Goal: Task Accomplishment & Management: Use online tool/utility

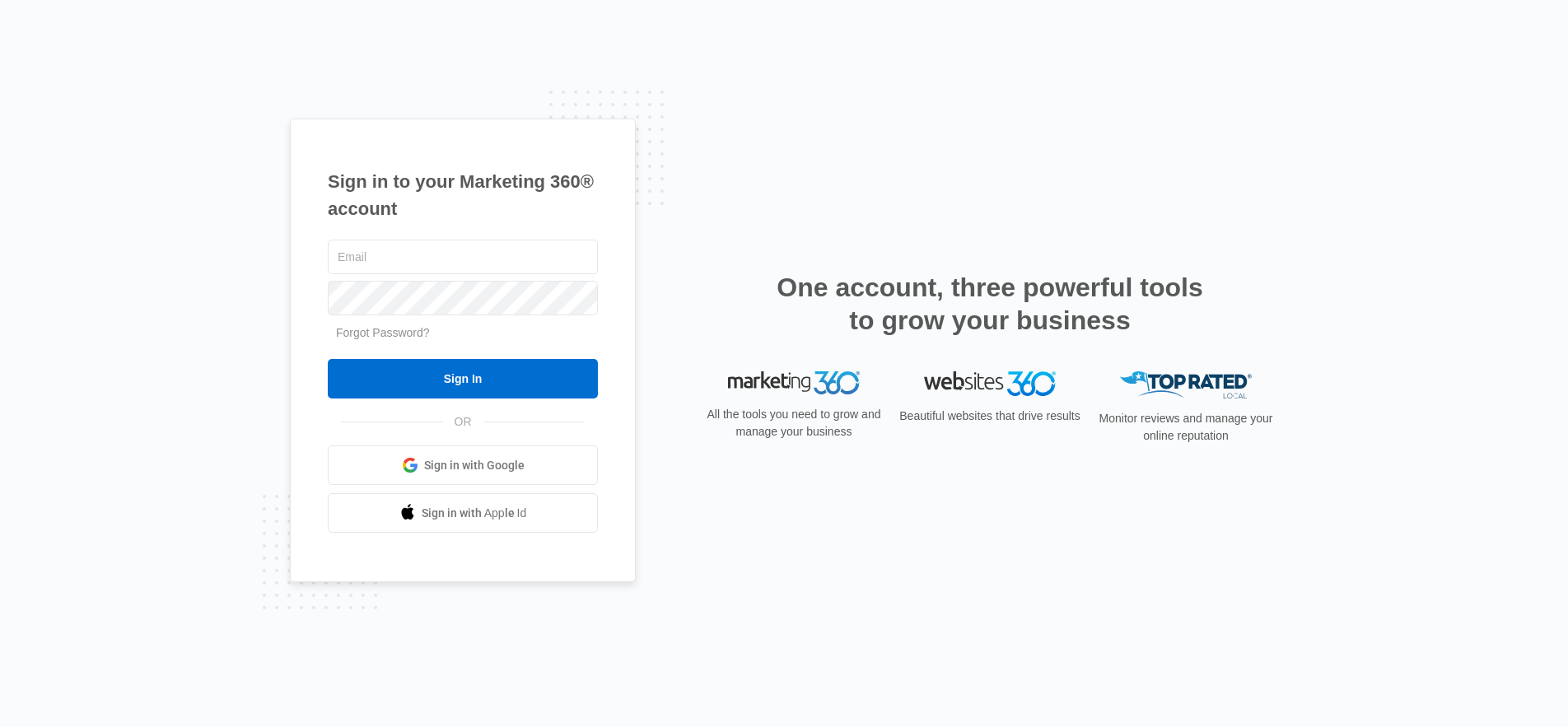
type input "[PERSON_NAME][EMAIL_ADDRESS][DOMAIN_NAME]"
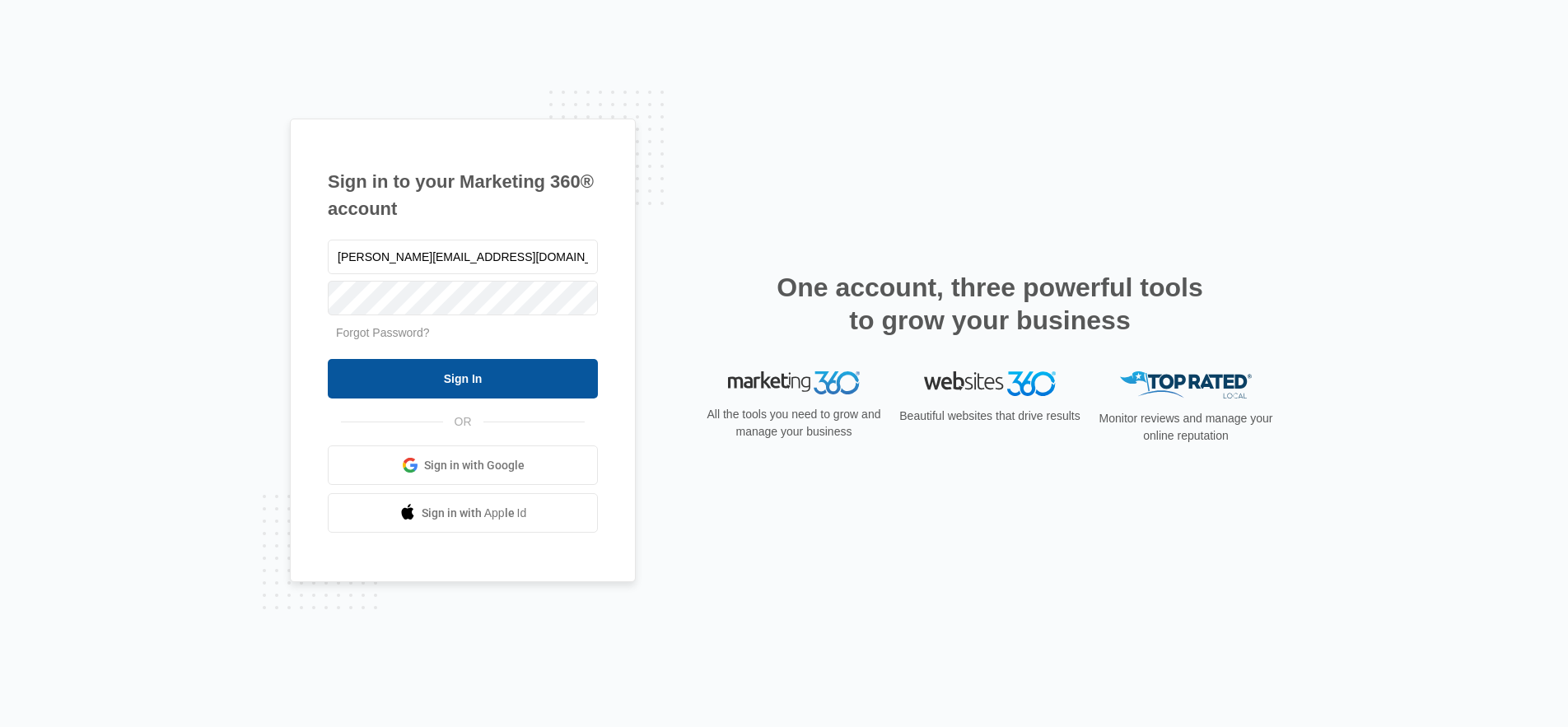
click at [464, 381] on input "Sign In" at bounding box center [463, 378] width 270 height 39
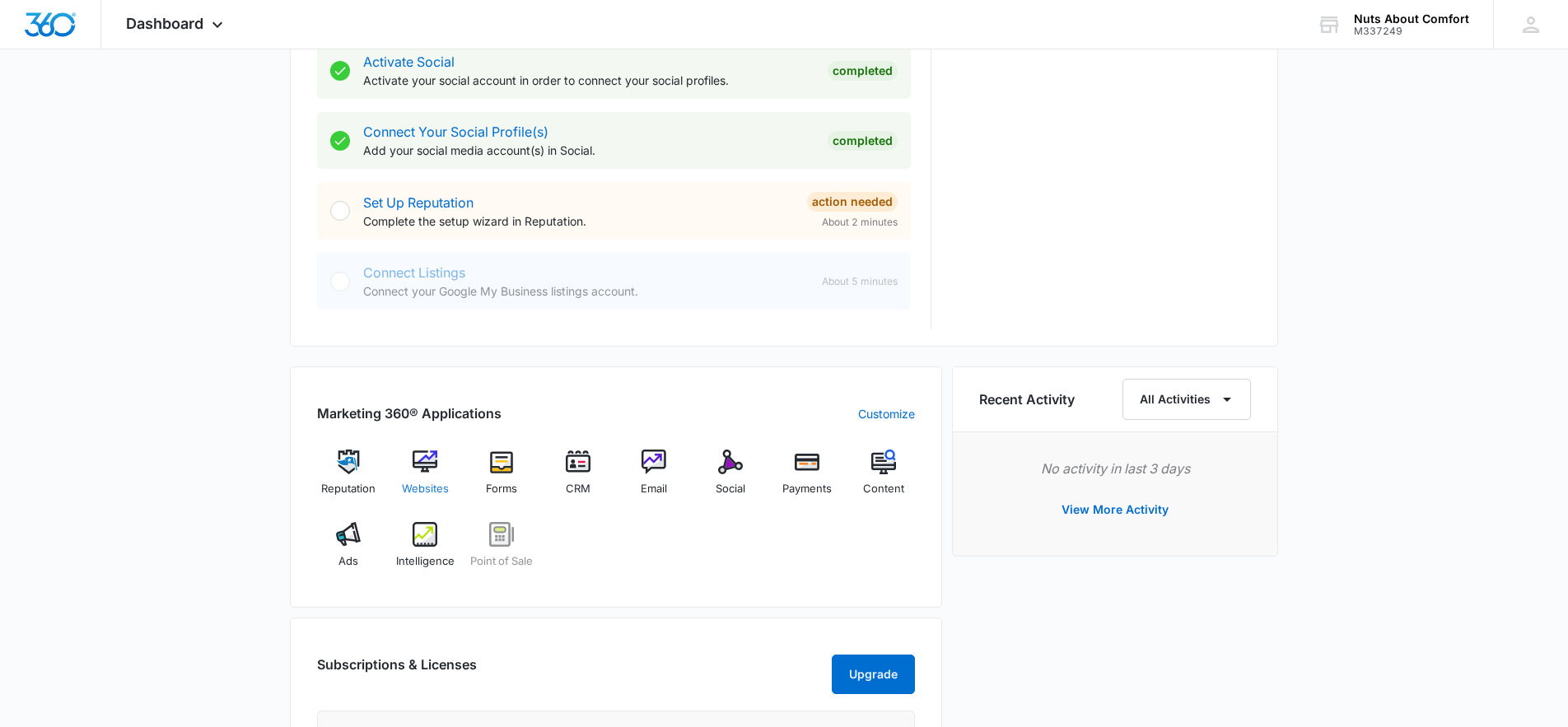
scroll to position [709, 0]
click at [425, 458] on img at bounding box center [425, 459] width 25 height 25
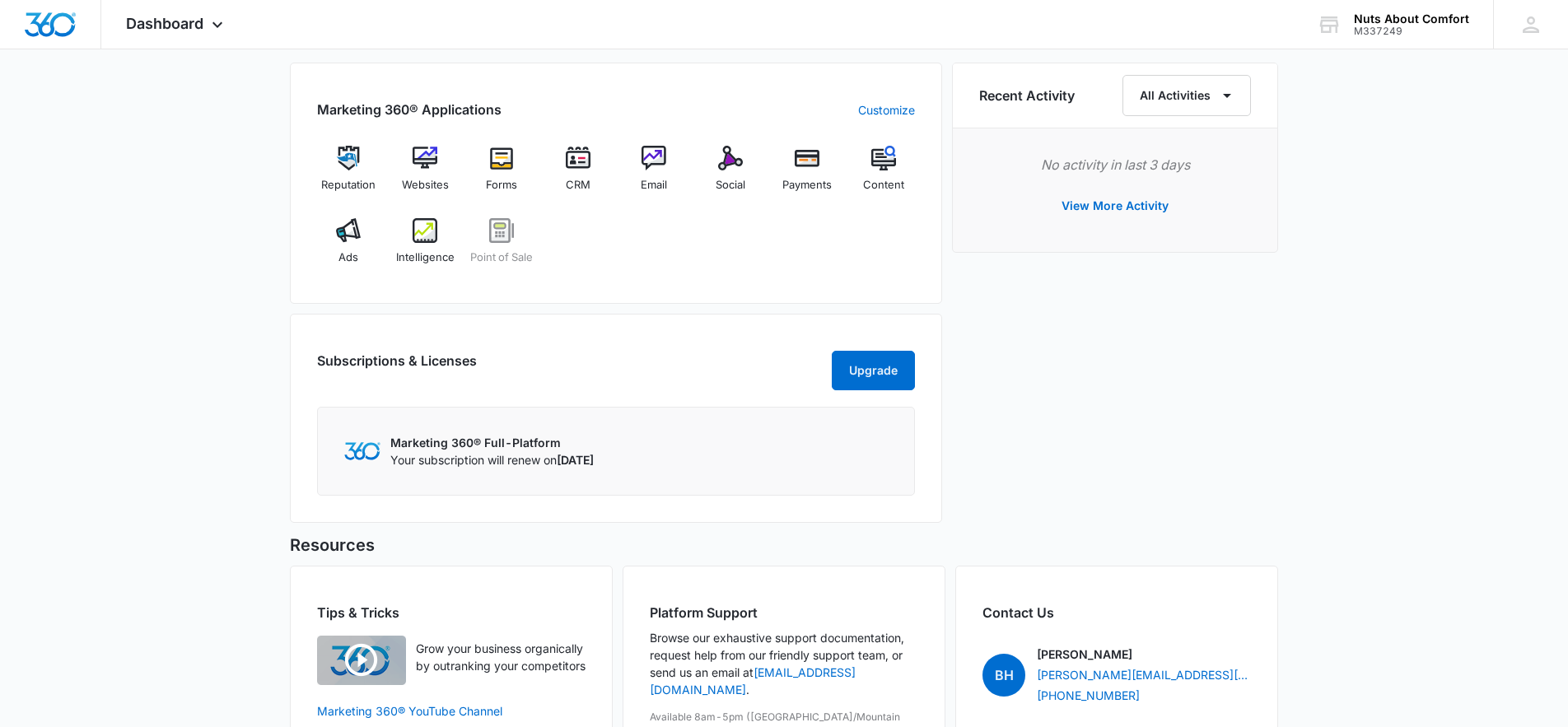
scroll to position [1007, 0]
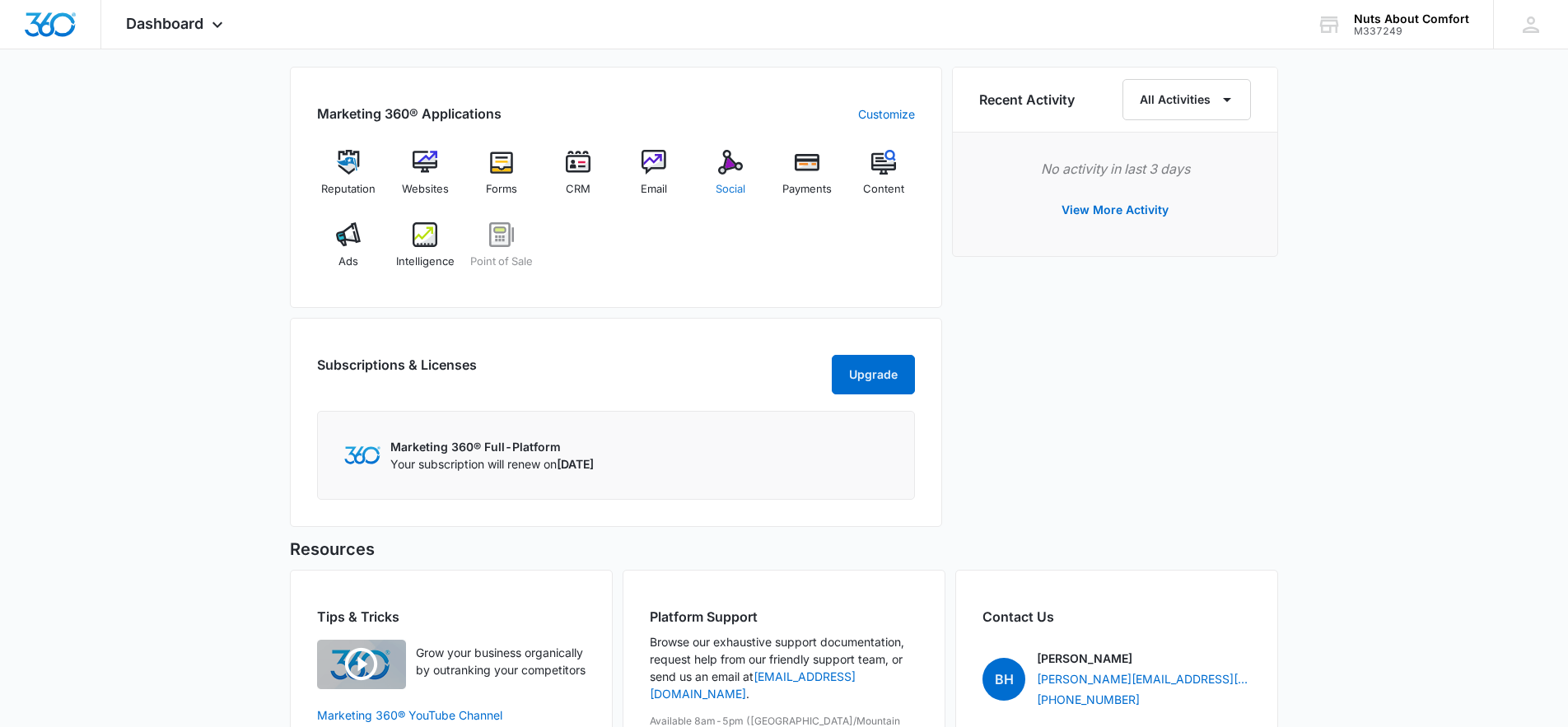
click at [730, 163] on img at bounding box center [730, 162] width 25 height 25
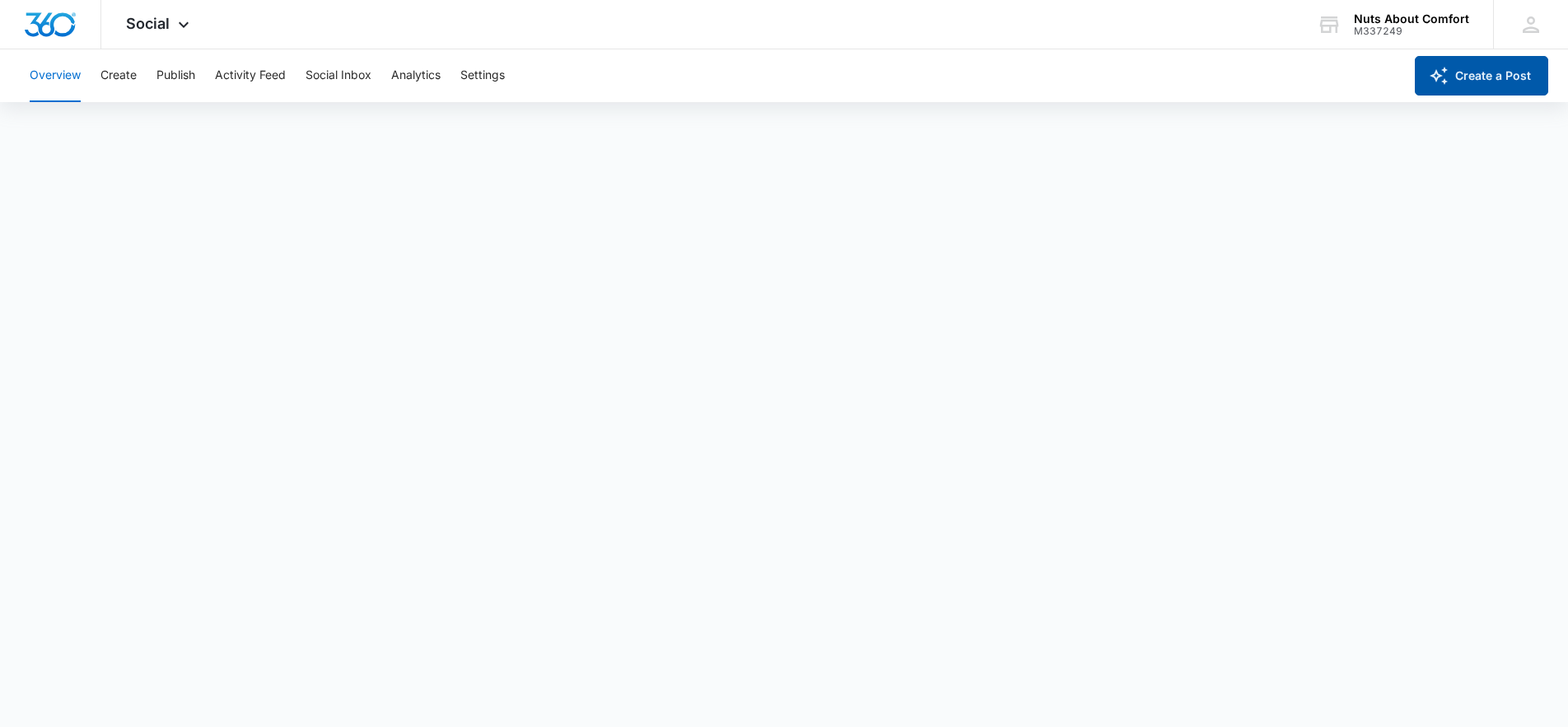
click at [1497, 77] on button "Create a Post" at bounding box center [1480, 76] width 133 height 39
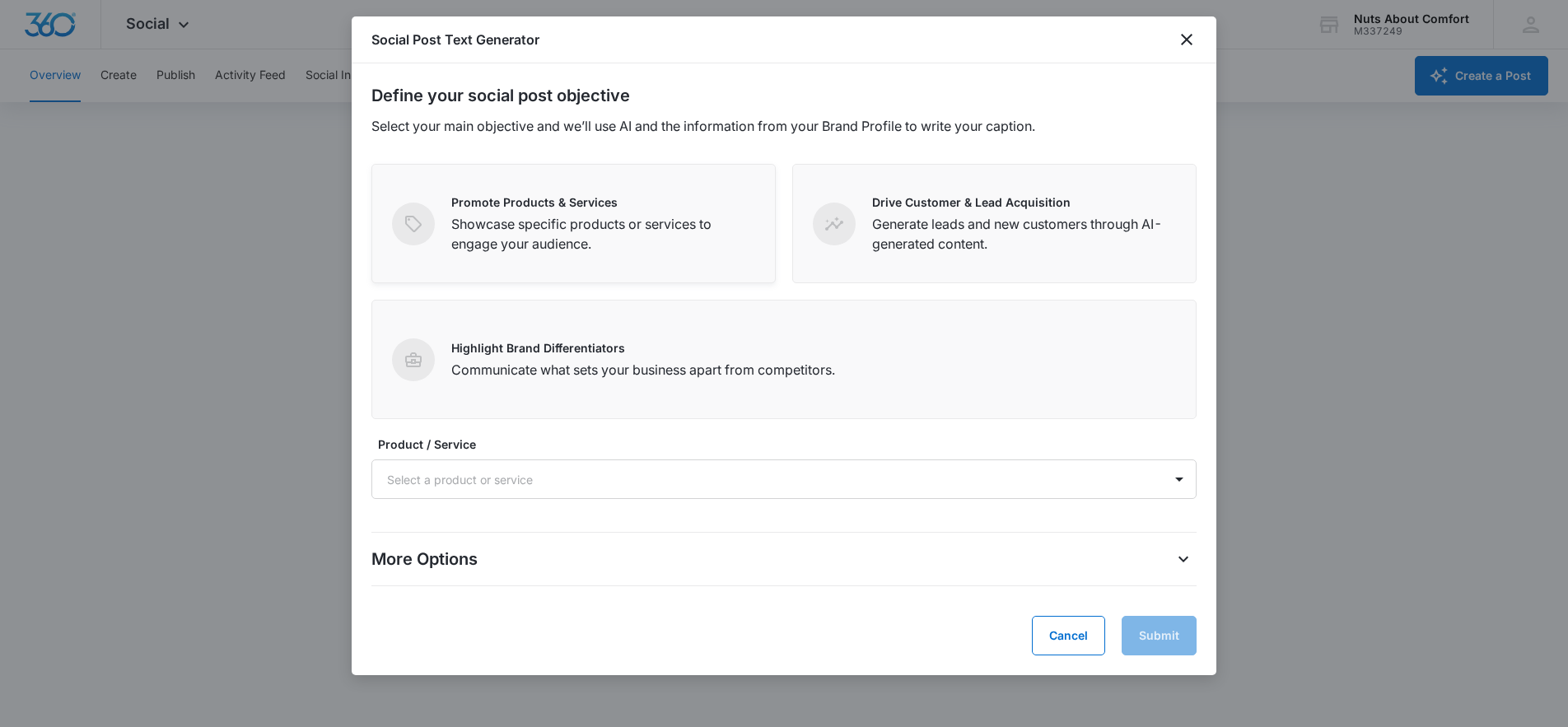
click at [512, 222] on p "Showcase specific products or services to engage your audience." at bounding box center [603, 233] width 304 height 39
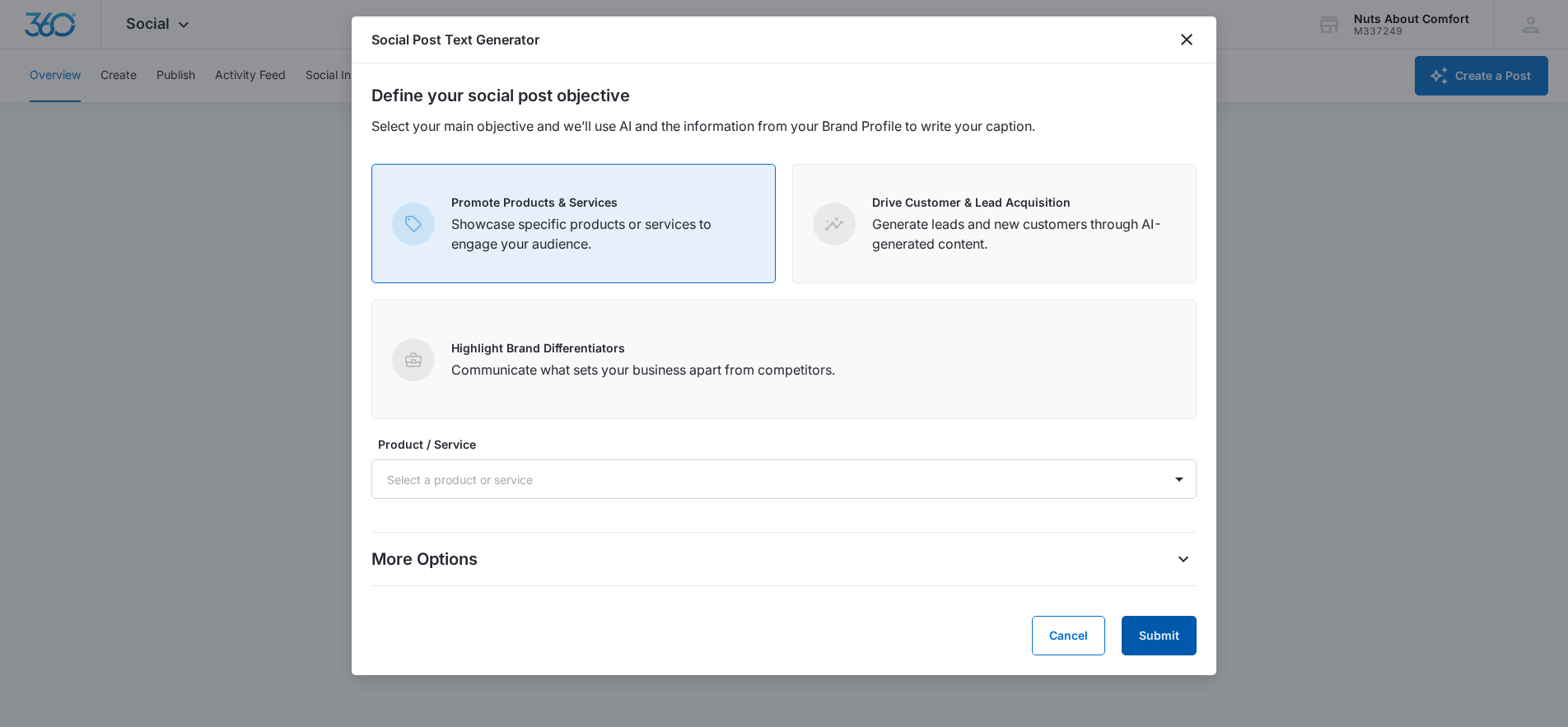
click at [1157, 635] on button "Submit" at bounding box center [1159, 635] width 75 height 39
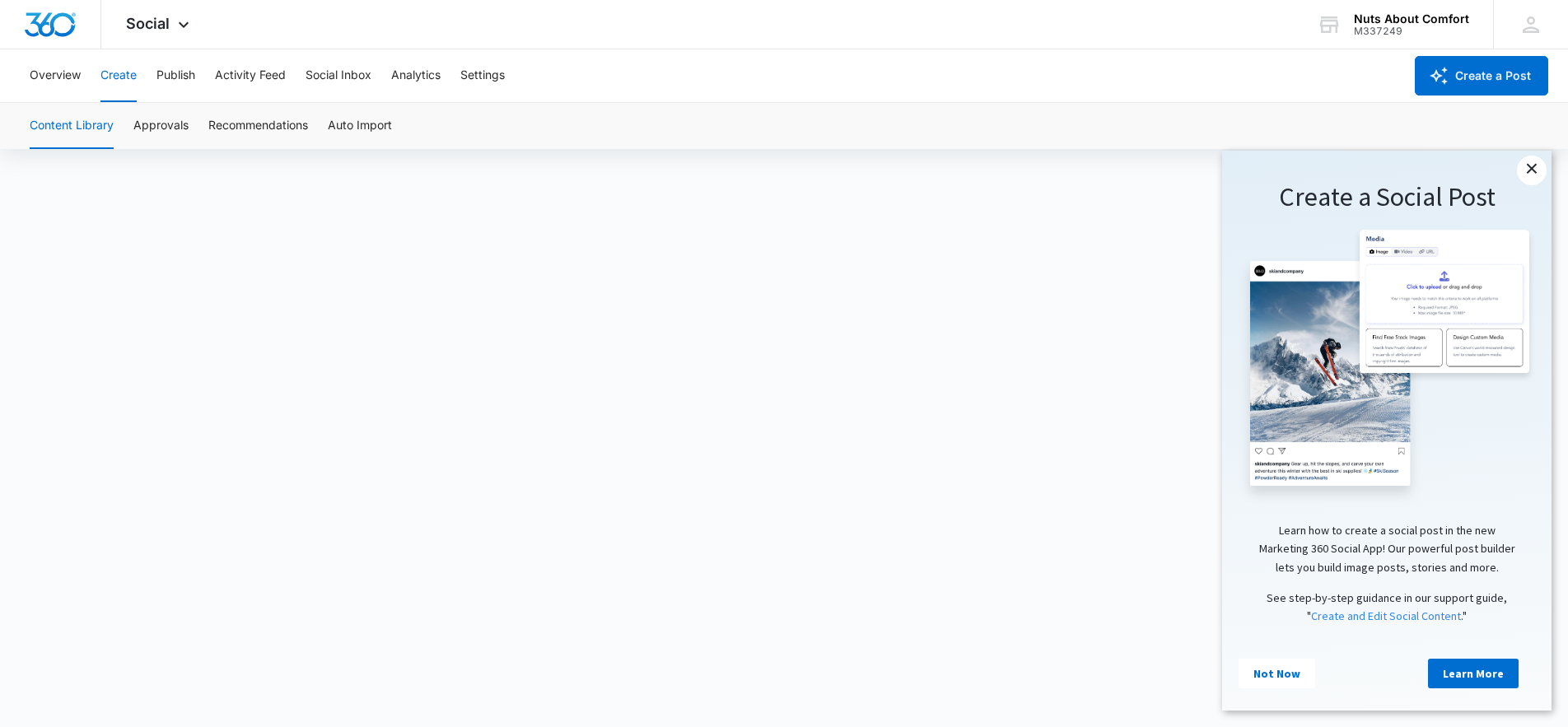
click at [1538, 171] on link "×" at bounding box center [1532, 170] width 30 height 30
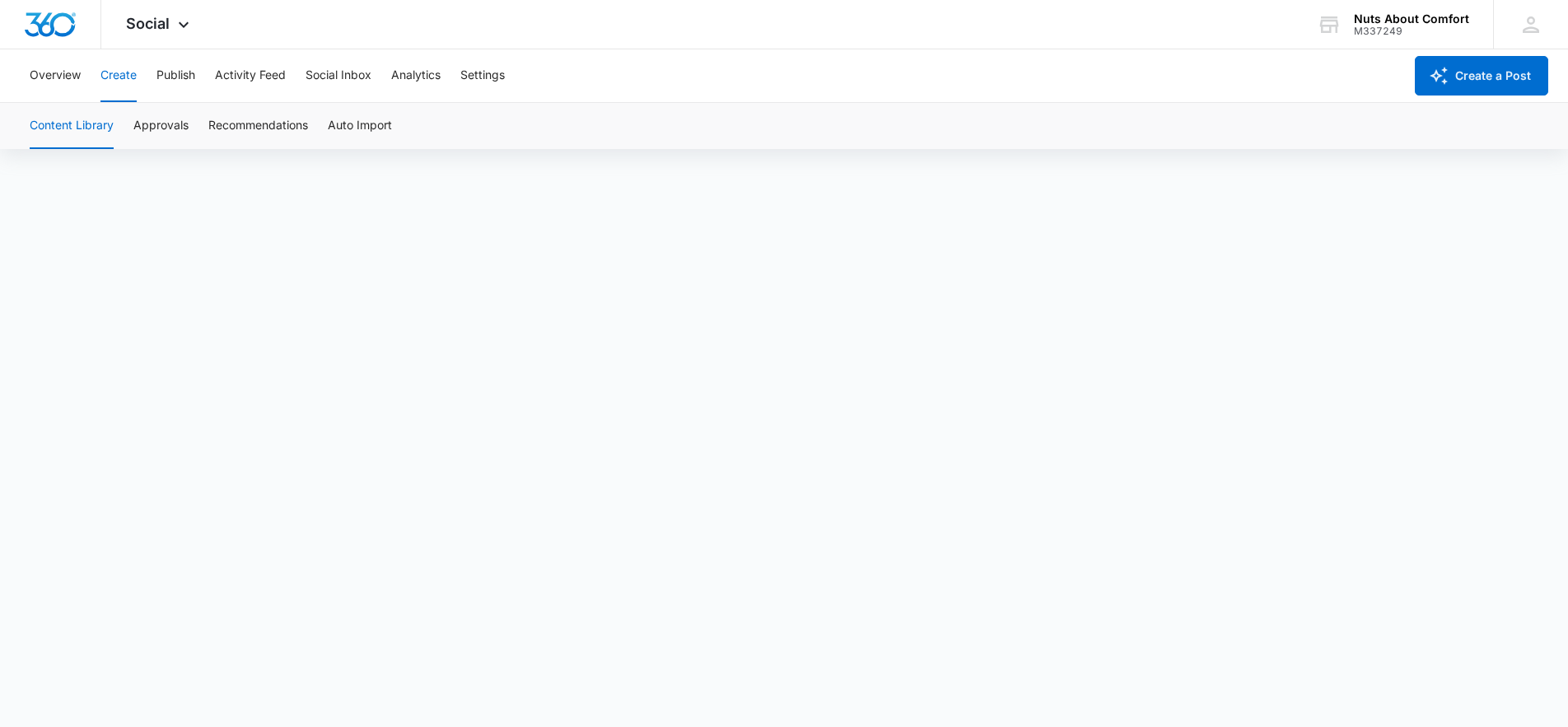
scroll to position [4, 0]
click at [53, 74] on button "Overview" at bounding box center [55, 75] width 51 height 52
click at [116, 75] on button "Create" at bounding box center [118, 75] width 36 height 52
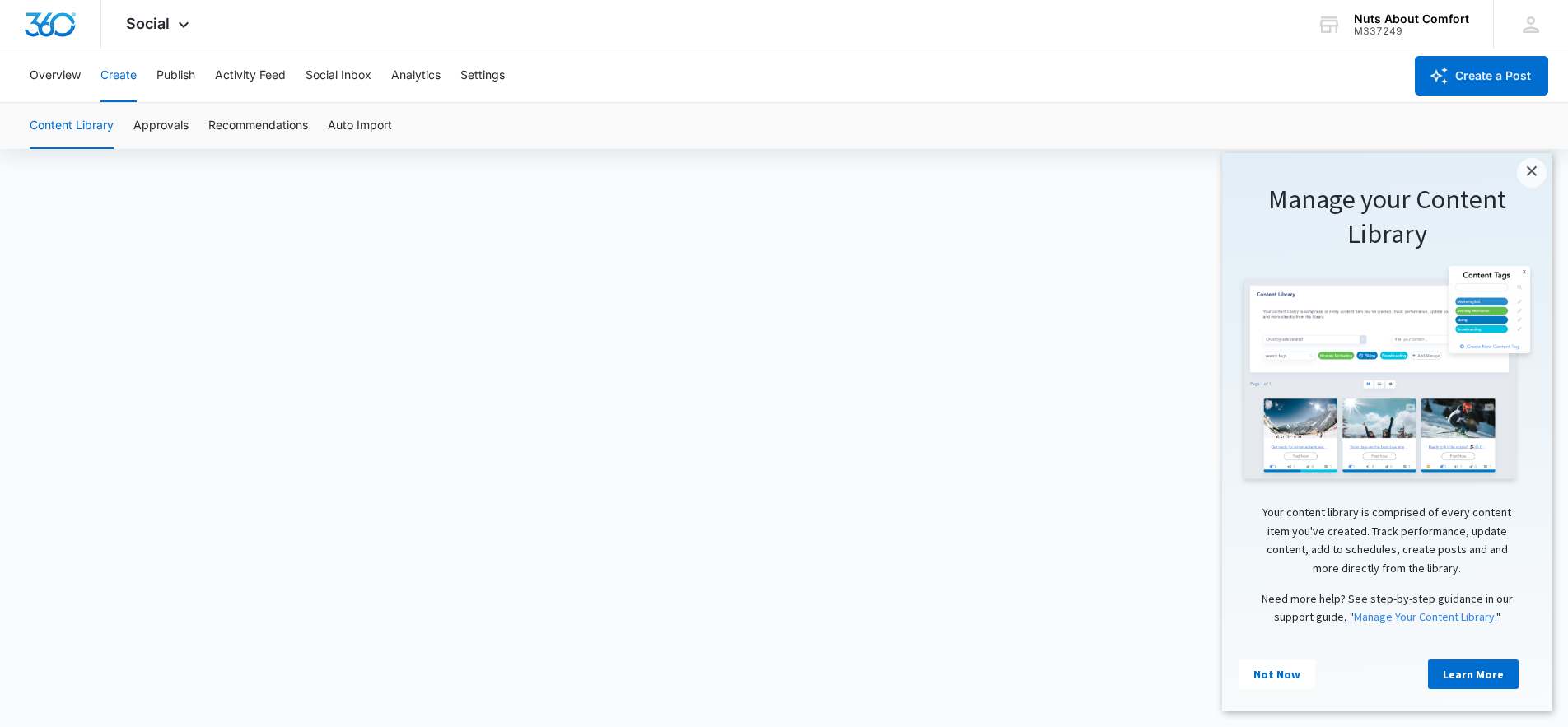
scroll to position [12, 0]
drag, startPoint x: 1531, startPoint y: 177, endPoint x: 1521, endPoint y: 178, distance: 10.0
click at [1531, 177] on link "×" at bounding box center [1532, 172] width 30 height 30
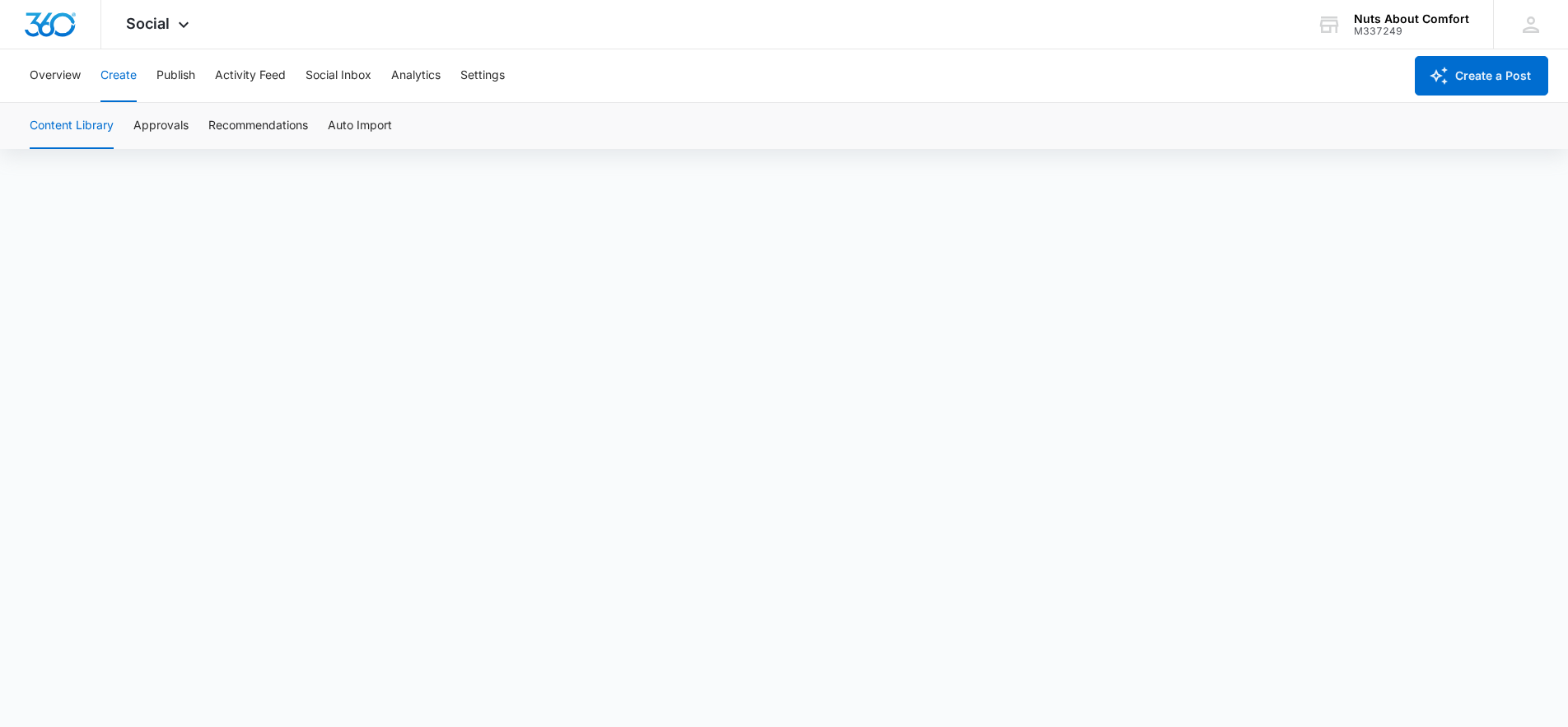
scroll to position [0, 0]
click at [118, 77] on button "Create" at bounding box center [118, 75] width 36 height 52
click at [67, 76] on button "Overview" at bounding box center [55, 75] width 51 height 52
click at [120, 76] on button "Create" at bounding box center [118, 75] width 36 height 52
click at [271, 127] on button "Recommendations" at bounding box center [257, 125] width 100 height 46
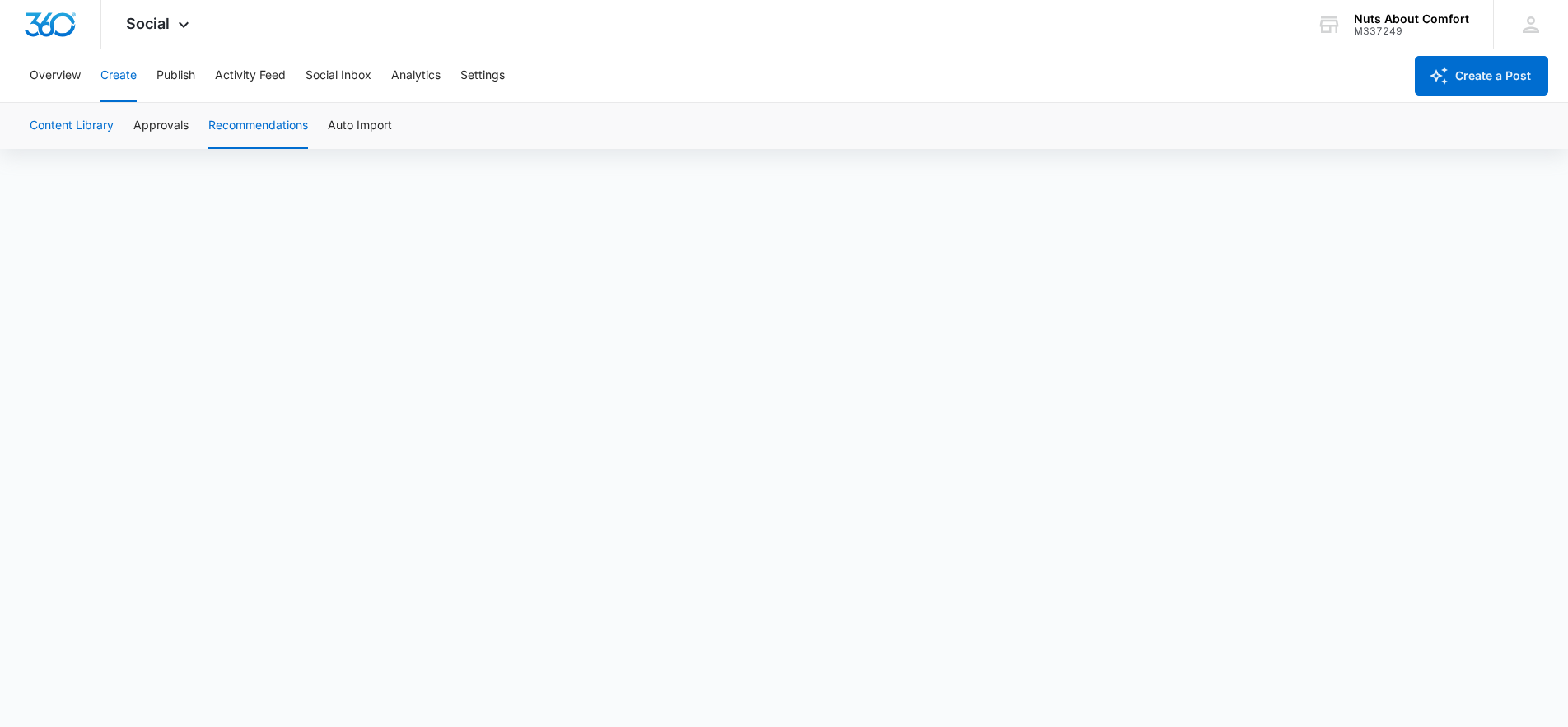
click at [93, 127] on button "Content Library" at bounding box center [71, 125] width 84 height 46
click at [176, 76] on button "Publish" at bounding box center [175, 75] width 38 height 52
